Goal: Book appointment/travel/reservation

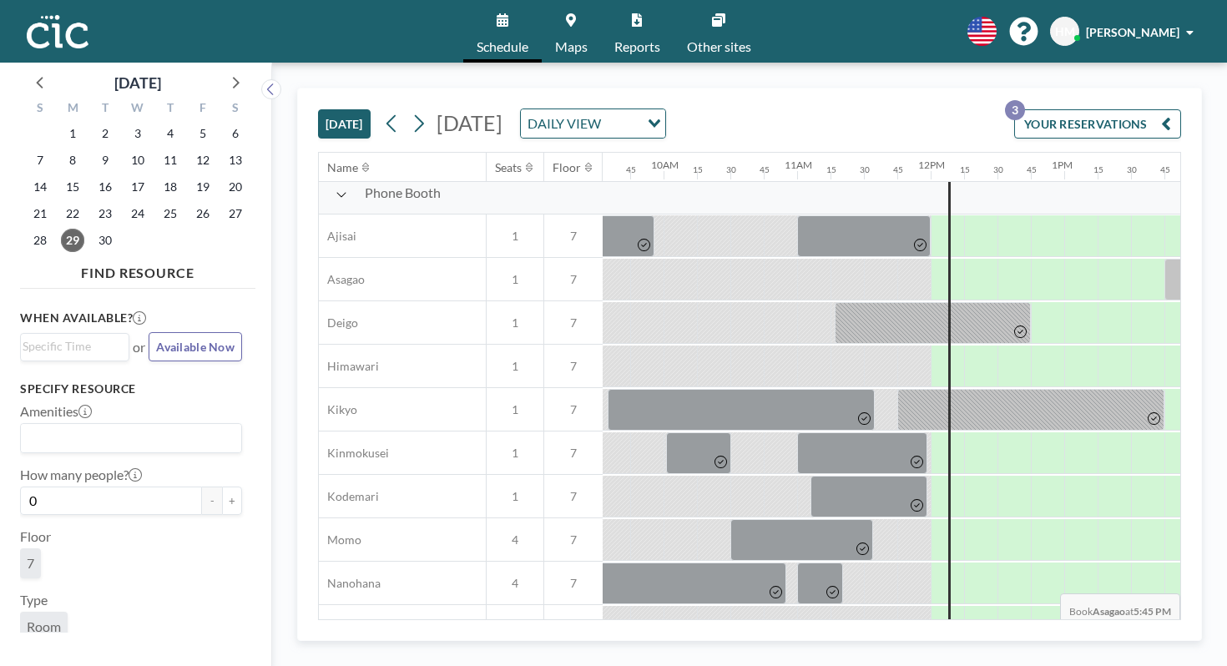
scroll to position [475, 1275]
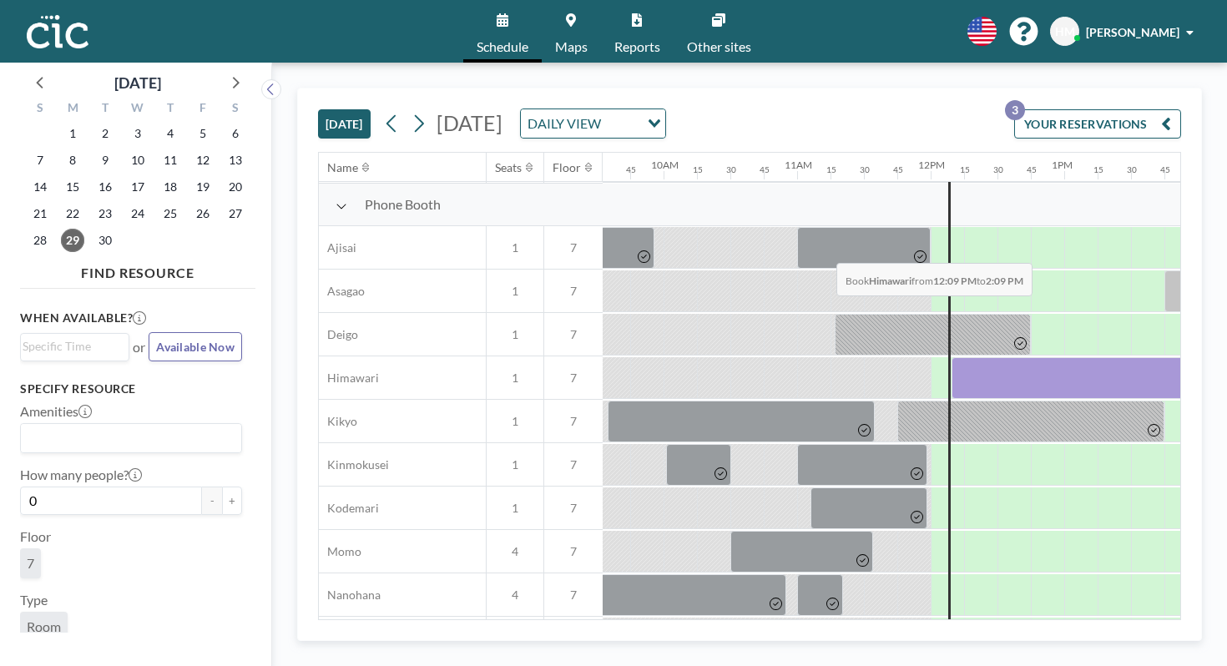
drag, startPoint x: 541, startPoint y: 226, endPoint x: 833, endPoint y: 224, distance: 292.2
click at [833, 356] on div at bounding box center [931, 377] width 3206 height 43
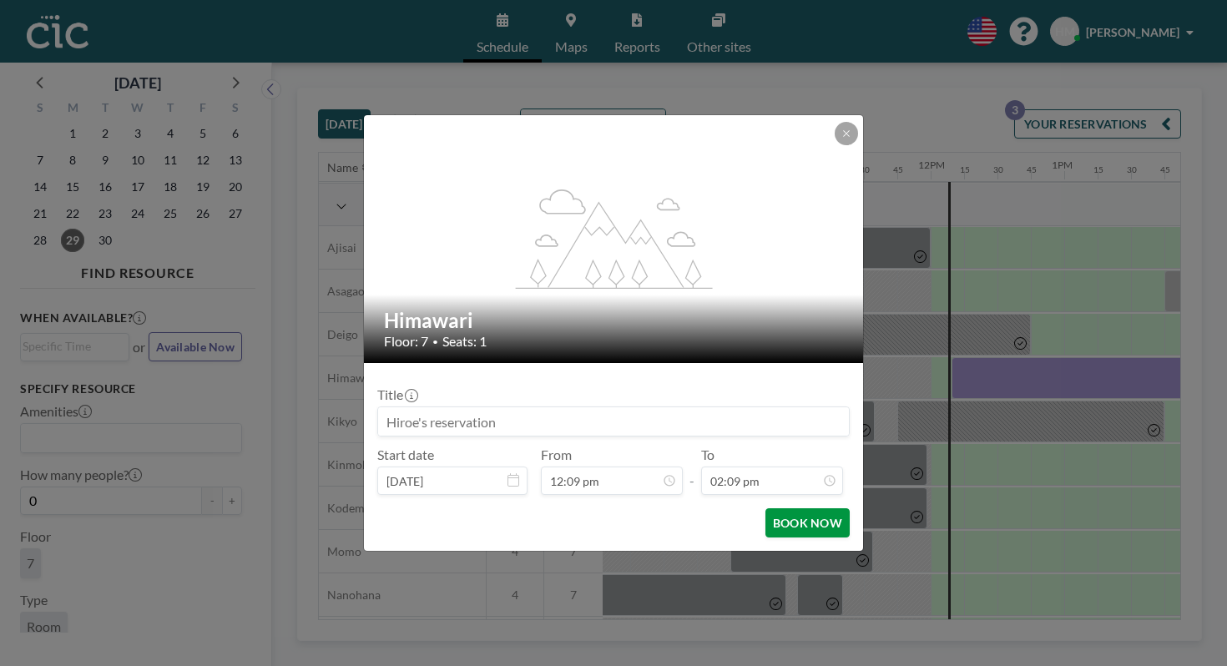
click at [776, 508] on button "BOOK NOW" at bounding box center [808, 522] width 84 height 29
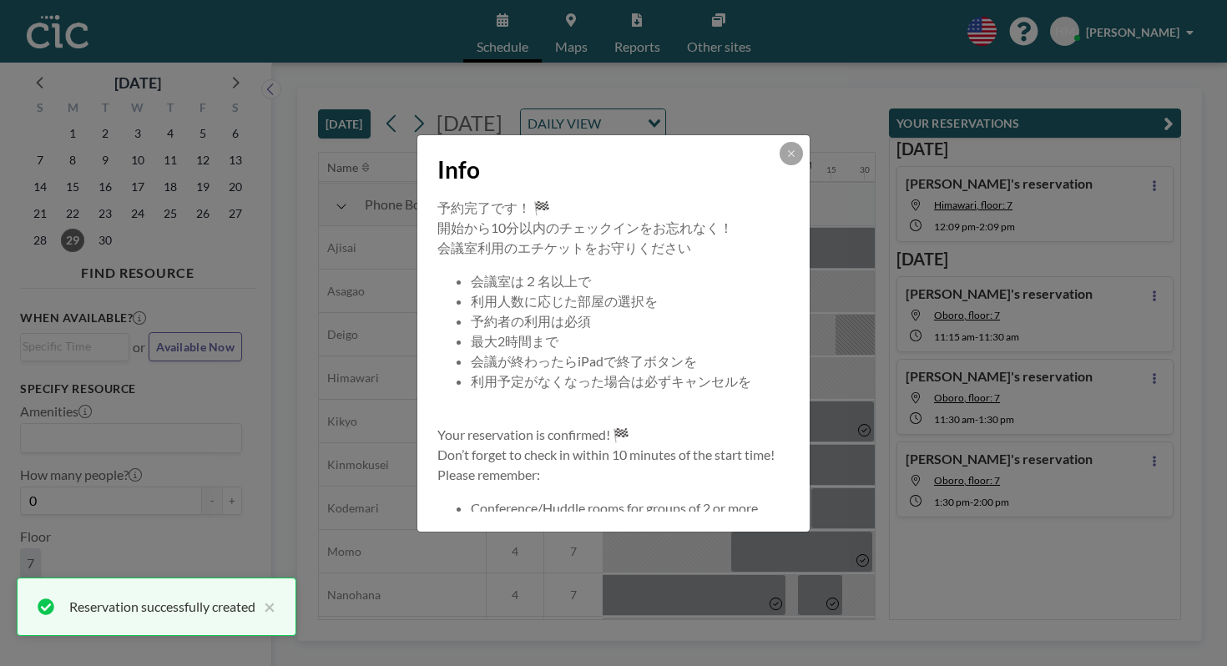
click at [780, 165] on div at bounding box center [791, 153] width 23 height 23
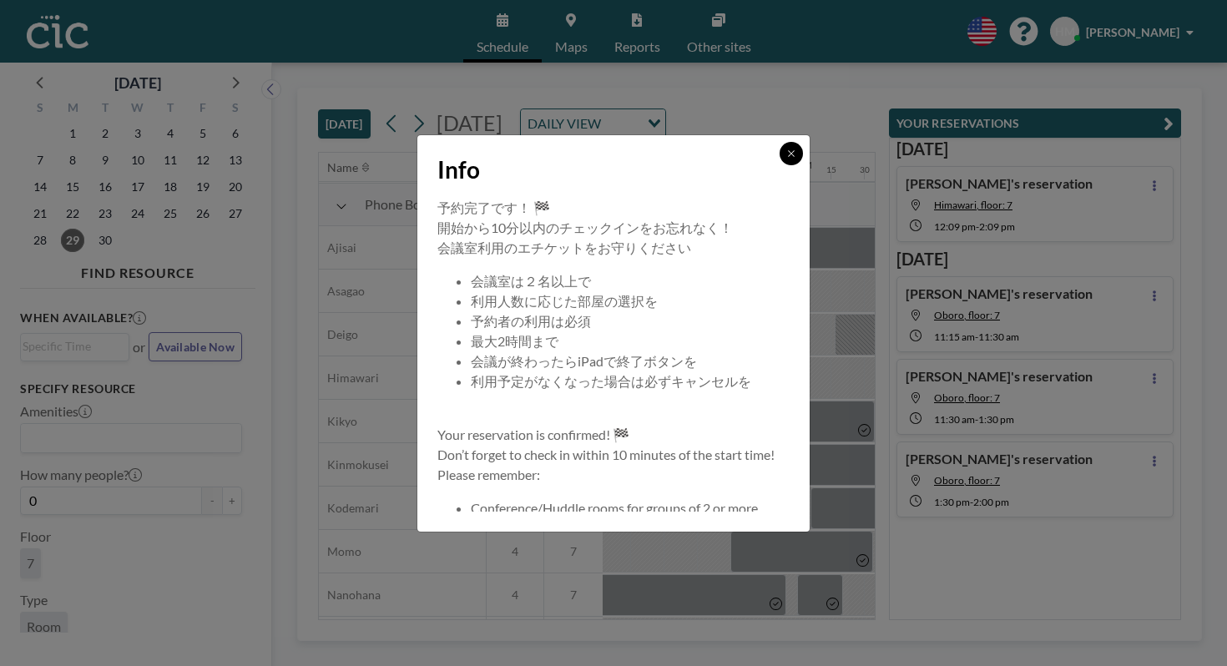
click at [780, 165] on button at bounding box center [791, 153] width 23 height 23
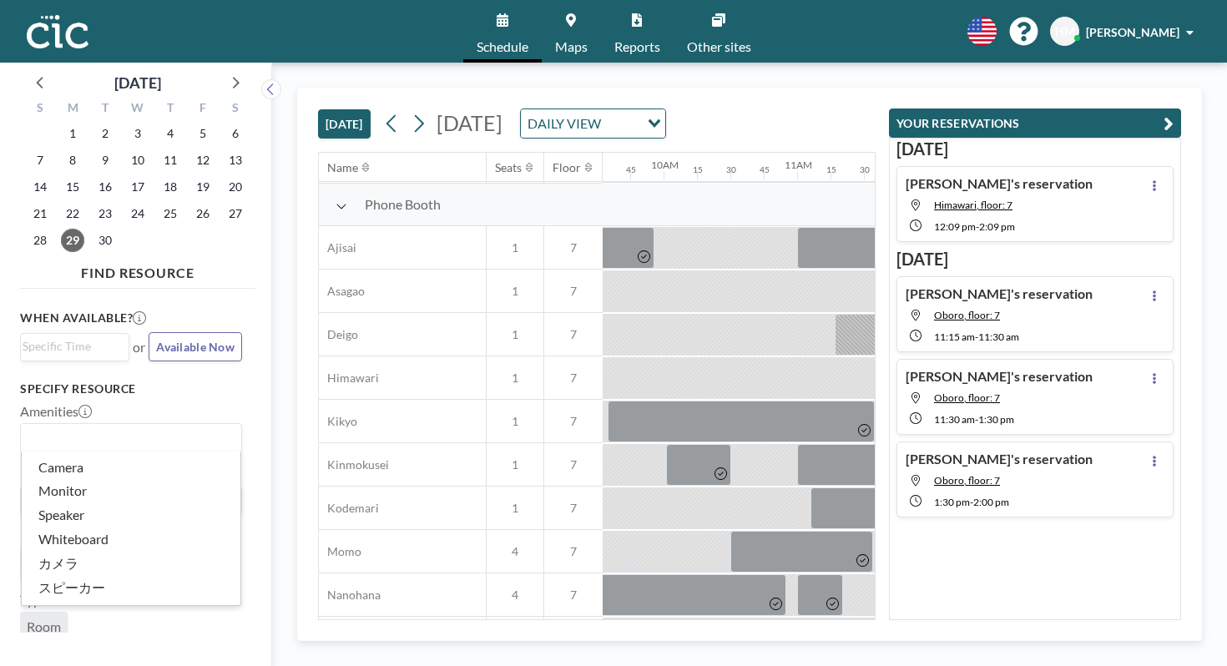
drag, startPoint x: 215, startPoint y: 375, endPoint x: 52, endPoint y: 375, distance: 162.8
click at [91, 427] on input "Search for option" at bounding box center [128, 438] width 210 height 22
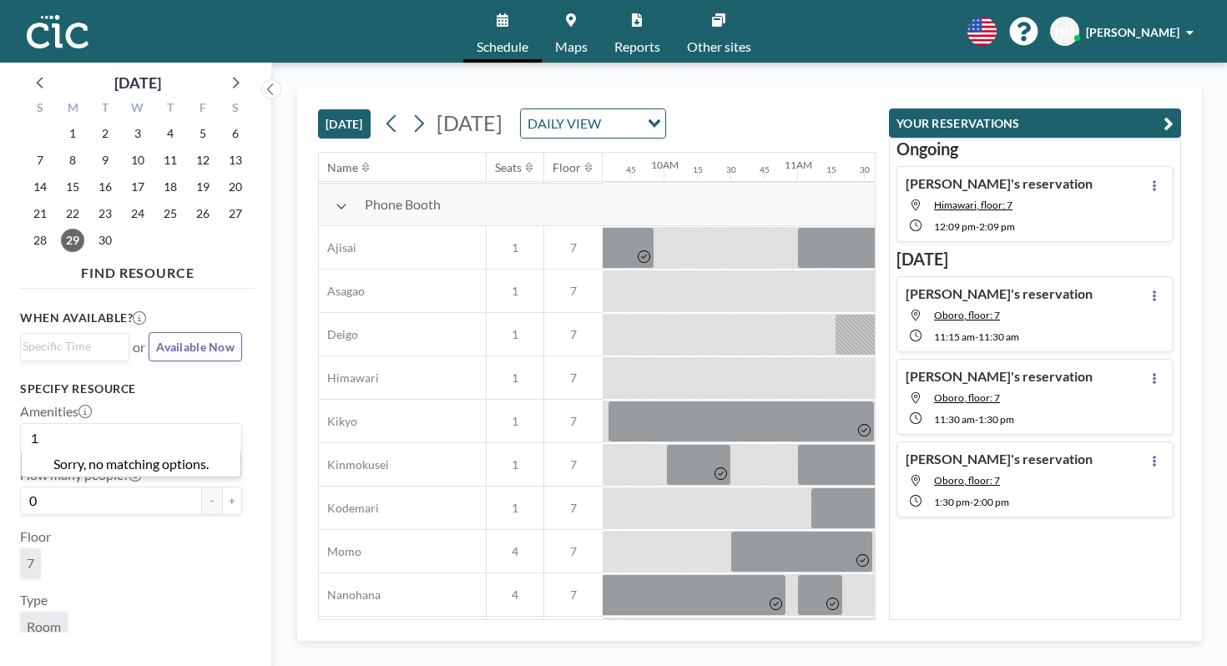
drag, startPoint x: 52, startPoint y: 375, endPoint x: 0, endPoint y: 375, distance: 51.8
click at [0, 375] on aside "[DATE] S M T W T F S 31 1 2 3 4 5 6 7 8 9 10 11 12 13 14 15 16 17 18 19 20 21 2…" at bounding box center [129, 365] width 259 height 604
type input "１"
